Goal: Task Accomplishment & Management: Use online tool/utility

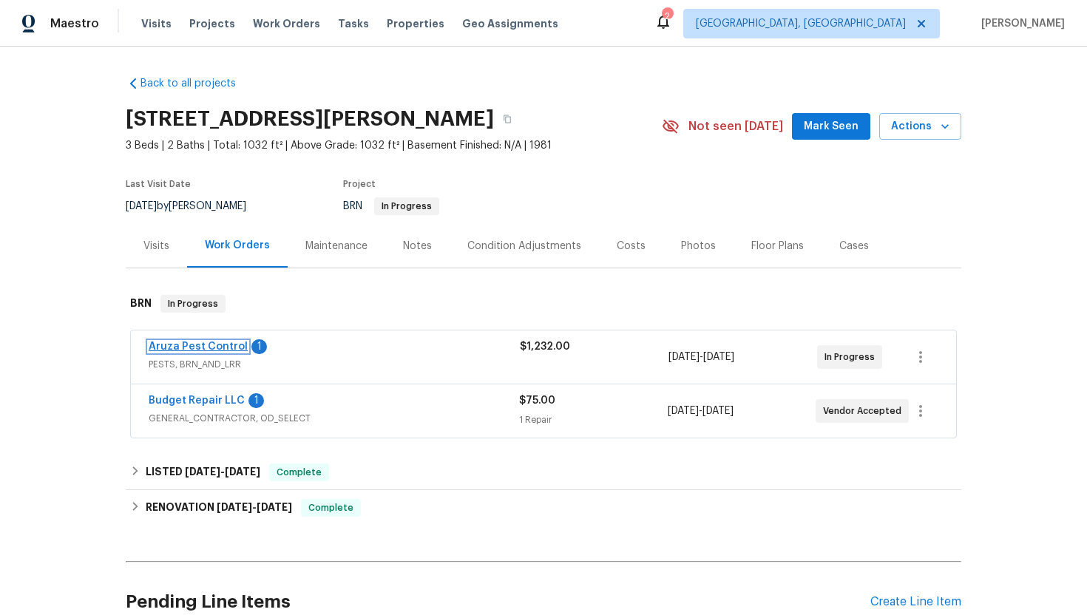
click at [223, 345] on link "Aruza Pest Control" at bounding box center [198, 346] width 99 height 10
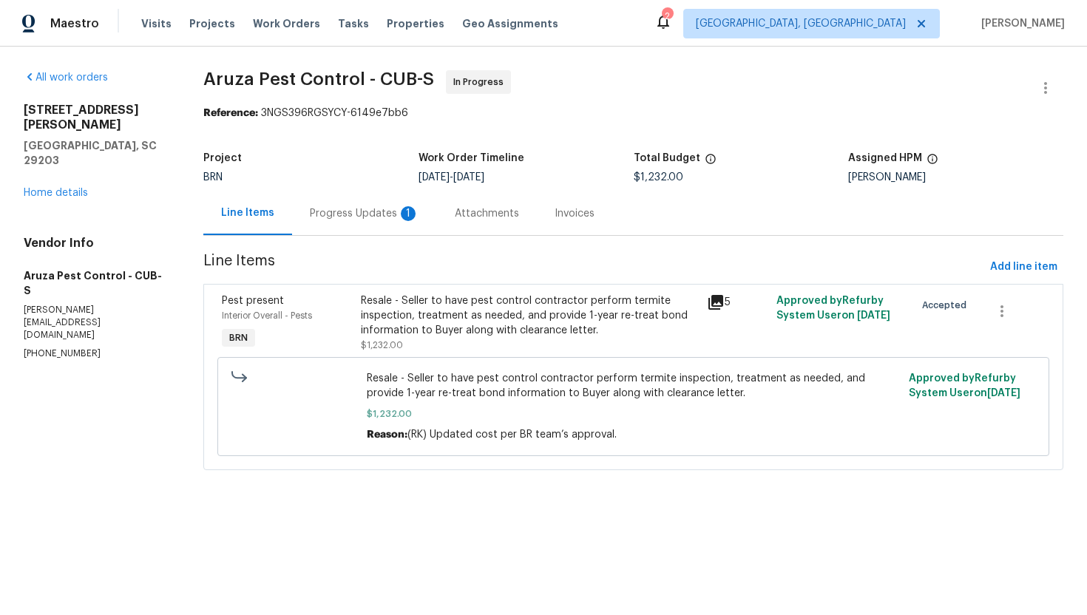
click at [370, 220] on div "Progress Updates 1" at bounding box center [364, 213] width 109 height 15
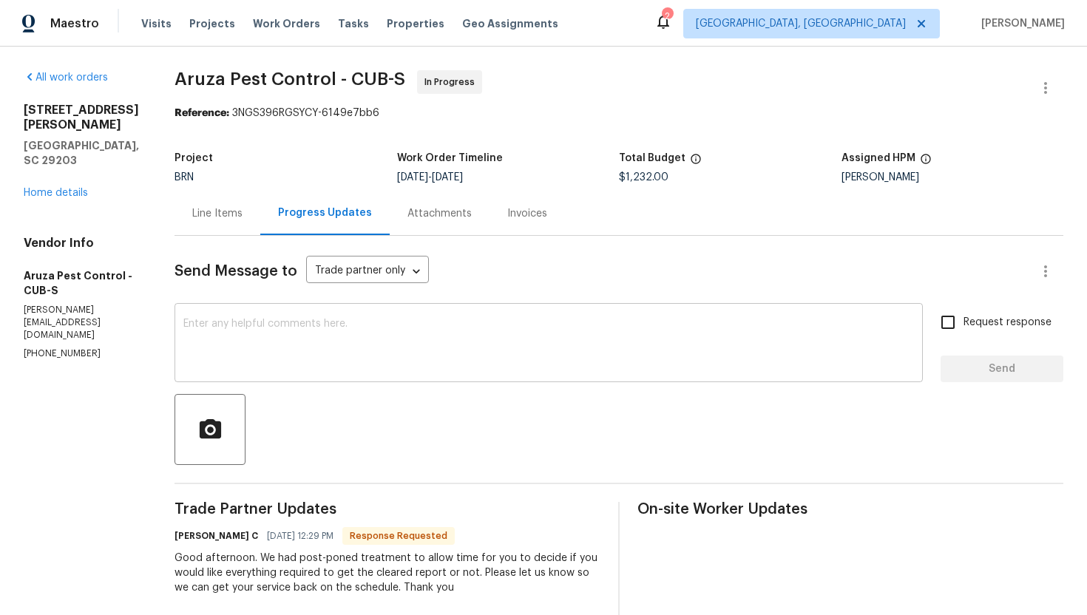
click at [350, 348] on textarea at bounding box center [548, 345] width 730 height 52
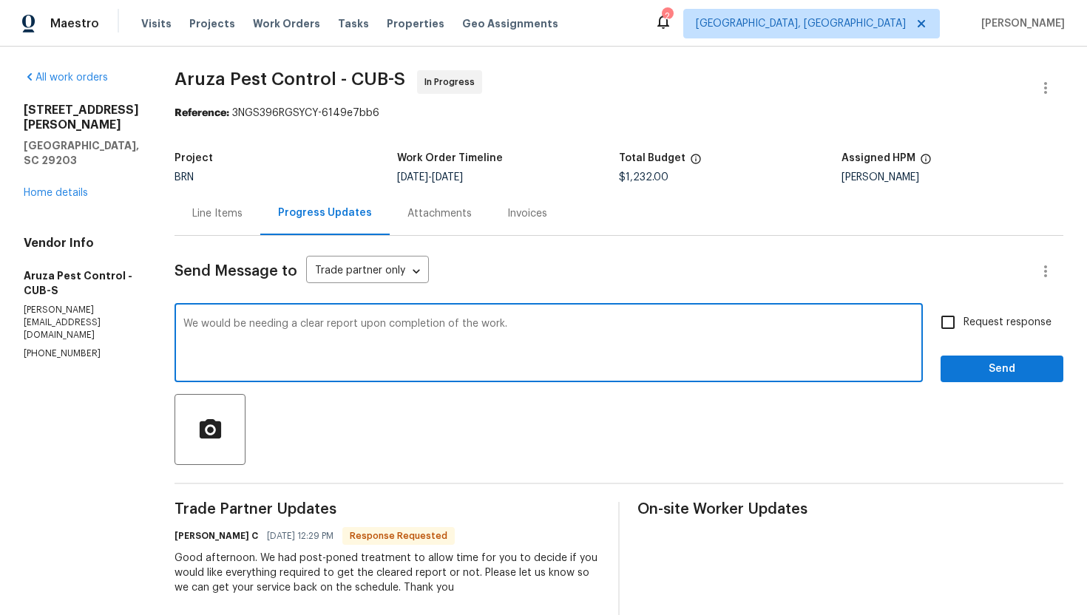
type textarea "We would be needing a clear report upon completion of the work."
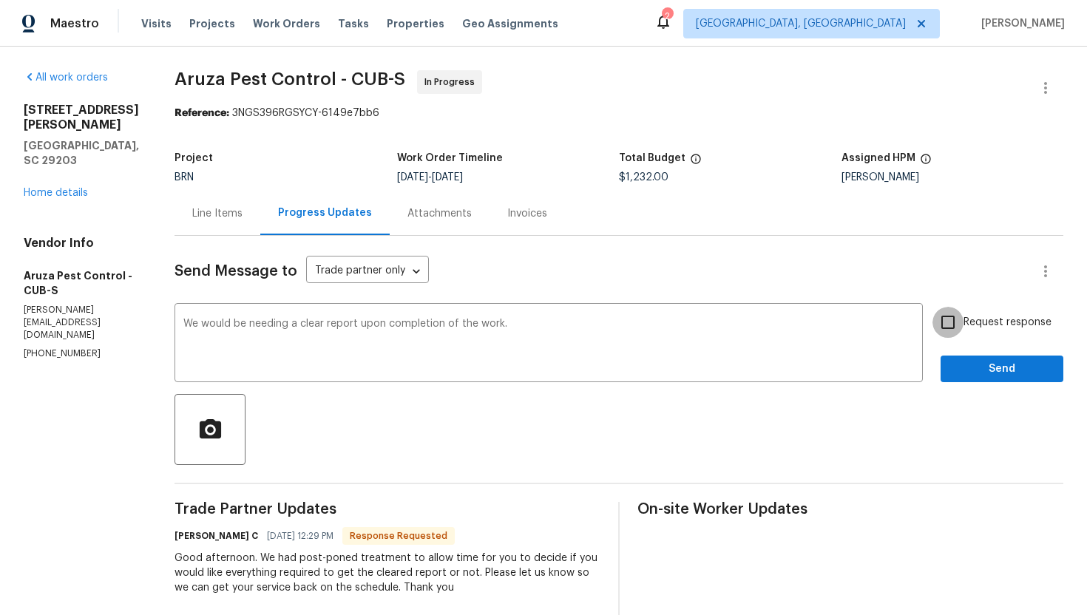
click at [959, 319] on input "Request response" at bounding box center [947, 322] width 31 height 31
checkbox input "true"
click at [985, 375] on span "Send" at bounding box center [1001, 369] width 99 height 18
